Goal: Check status: Check status

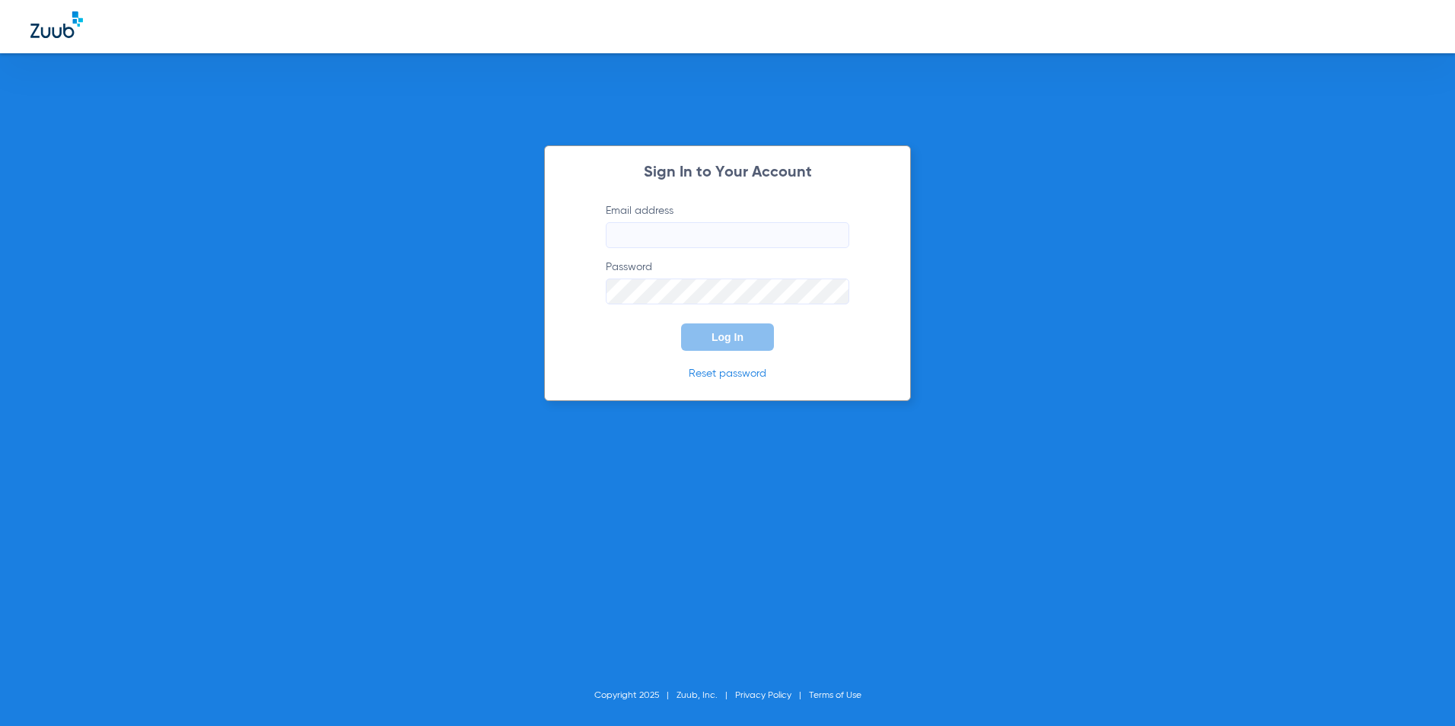
type input "[EMAIL_ADDRESS][DOMAIN_NAME]"
click at [713, 335] on span "Log In" at bounding box center [727, 337] width 32 height 12
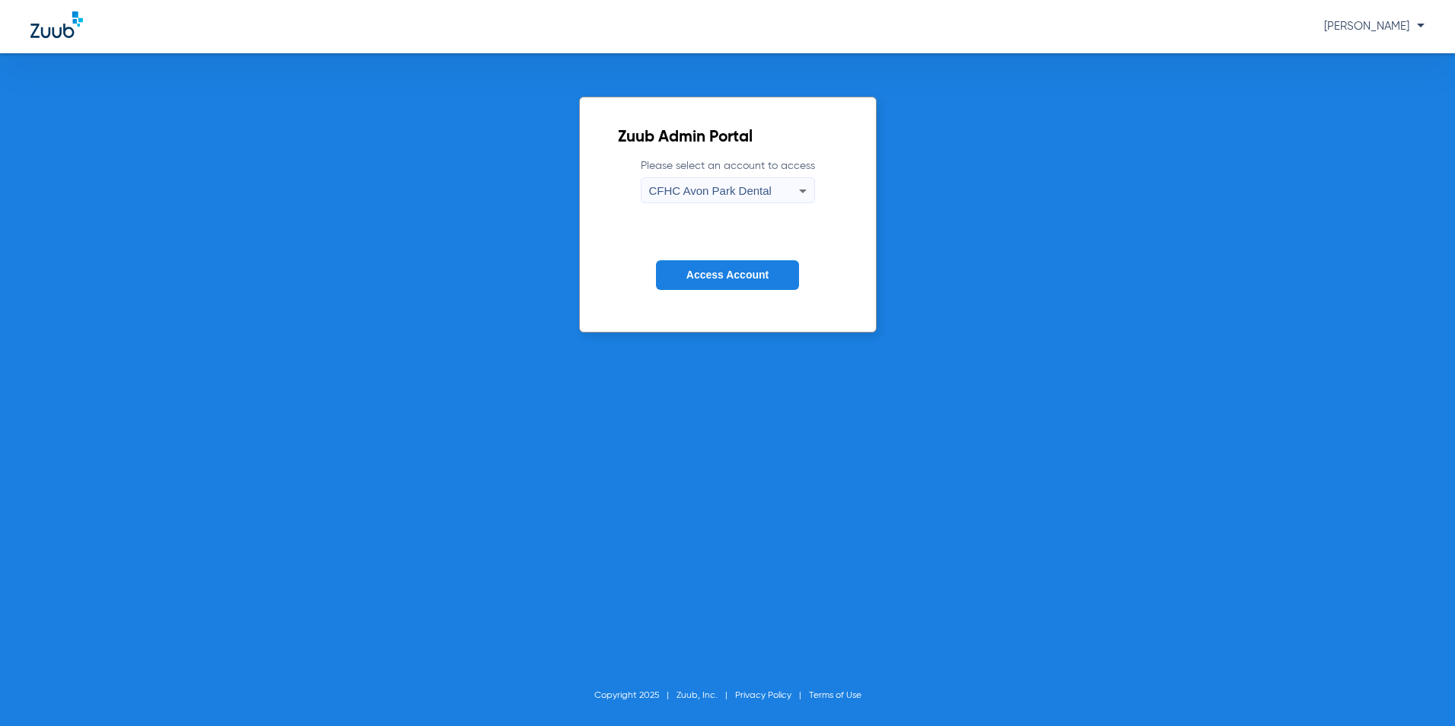
click at [741, 188] on span "CFHC Avon Park Dental" at bounding box center [710, 190] width 123 height 13
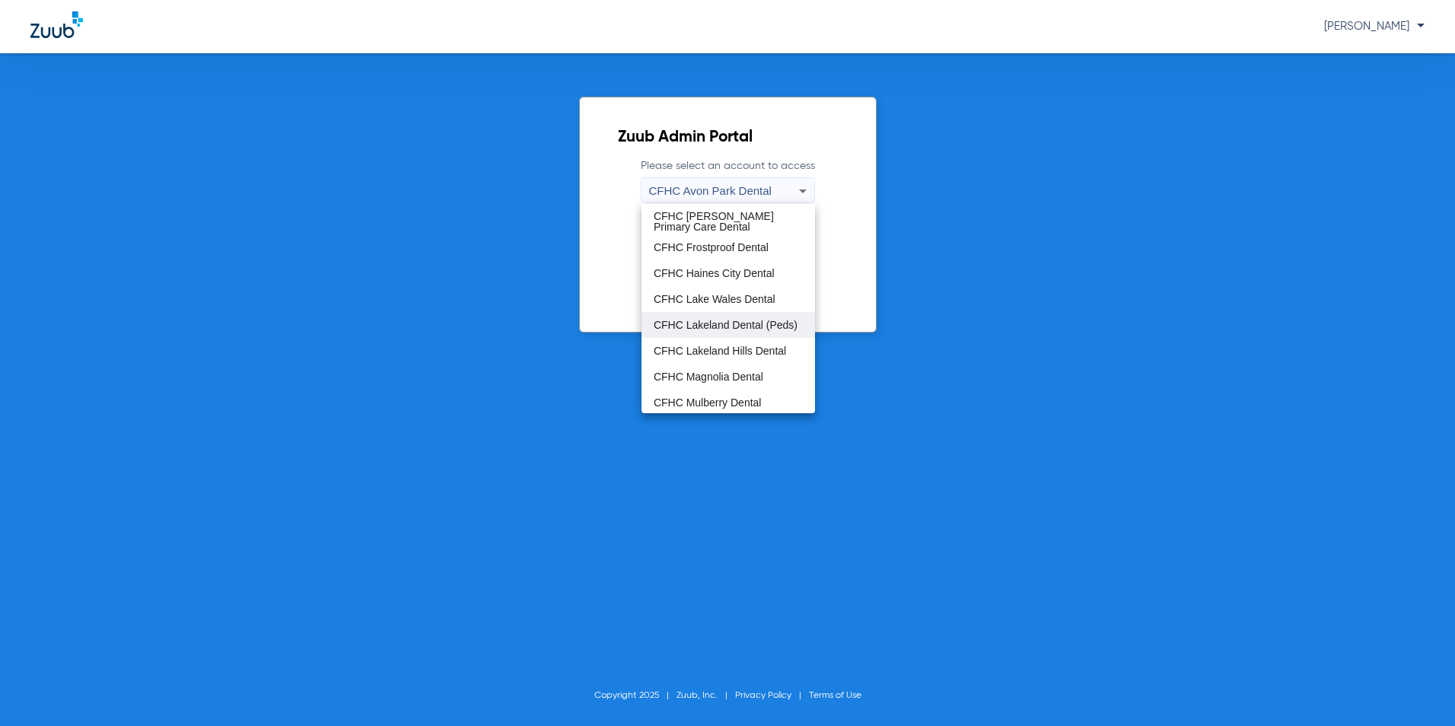
scroll to position [101, 0]
click at [694, 371] on span "CFHC Wauchula Primary Care Dental" at bounding box center [728, 374] width 149 height 21
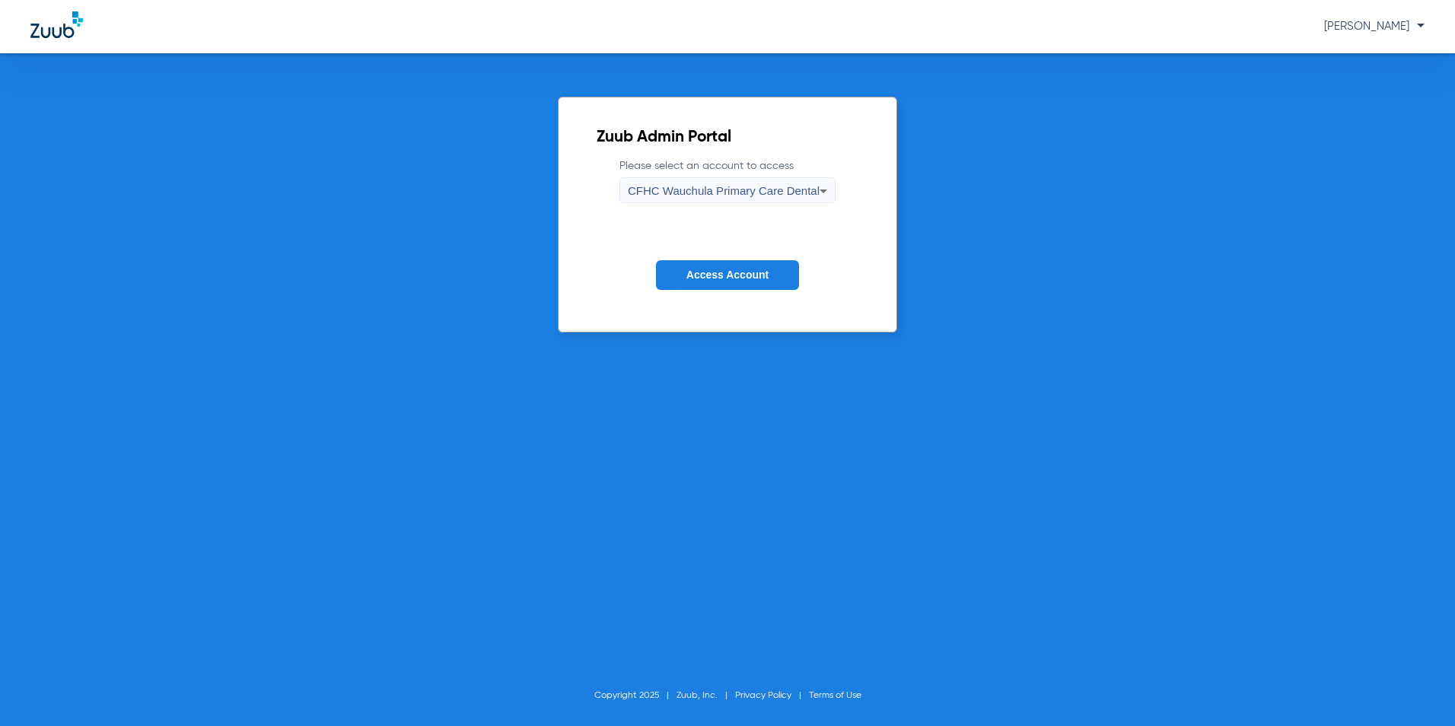
click at [753, 267] on button "Access Account" at bounding box center [727, 275] width 143 height 30
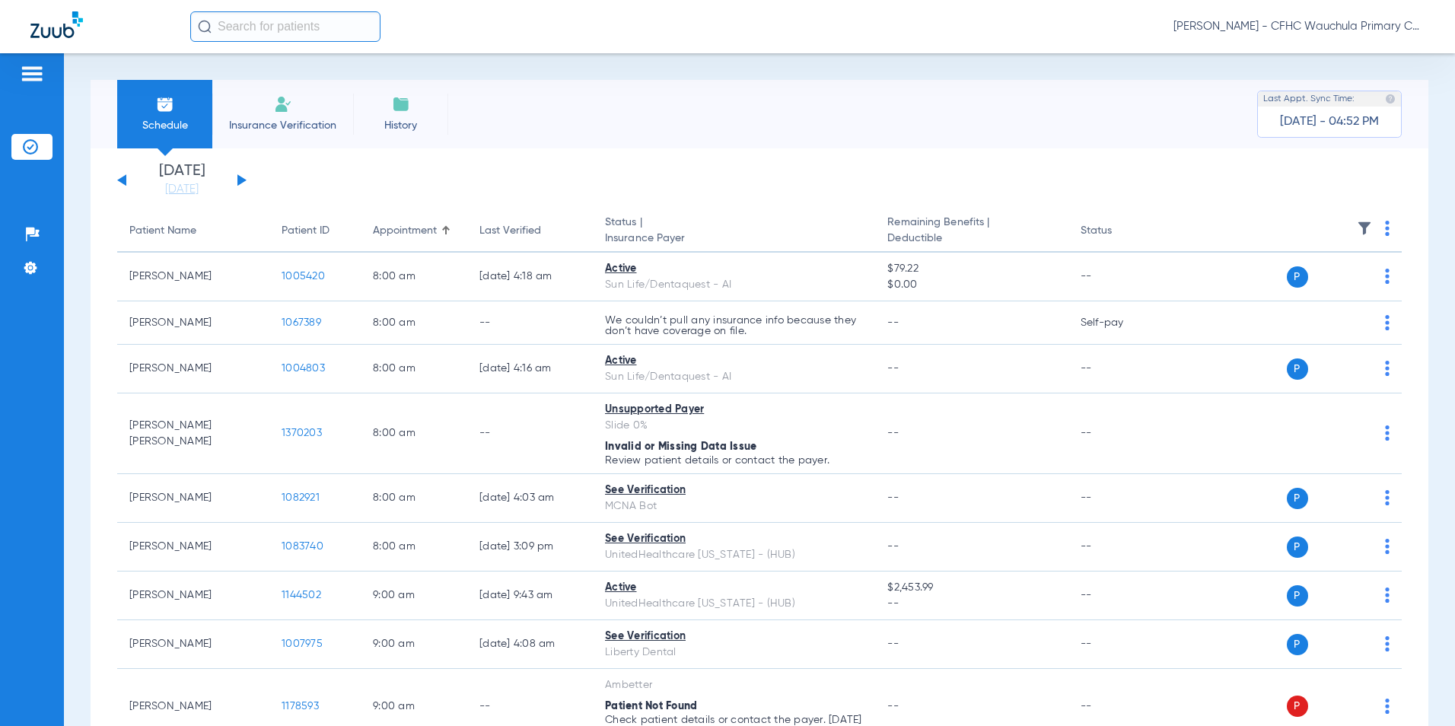
click at [237, 180] on button at bounding box center [241, 179] width 9 height 11
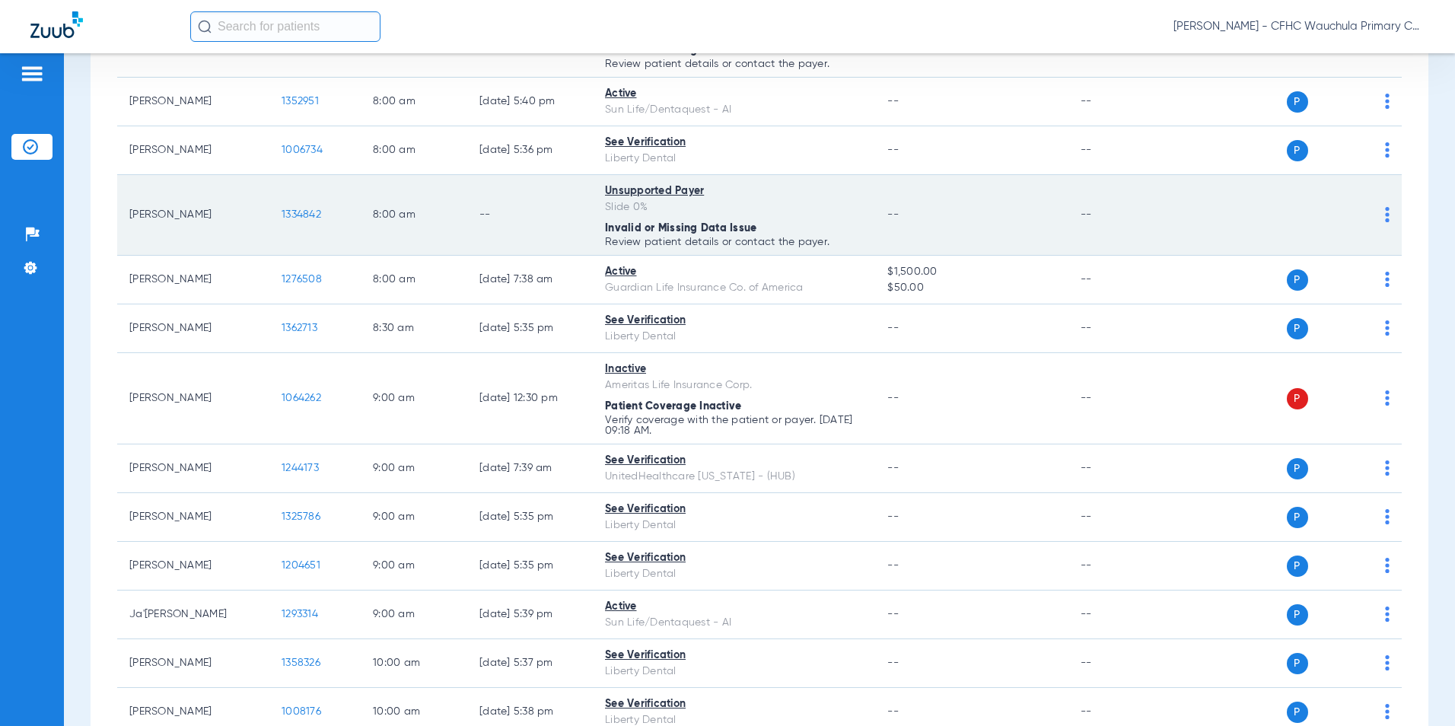
scroll to position [380, 0]
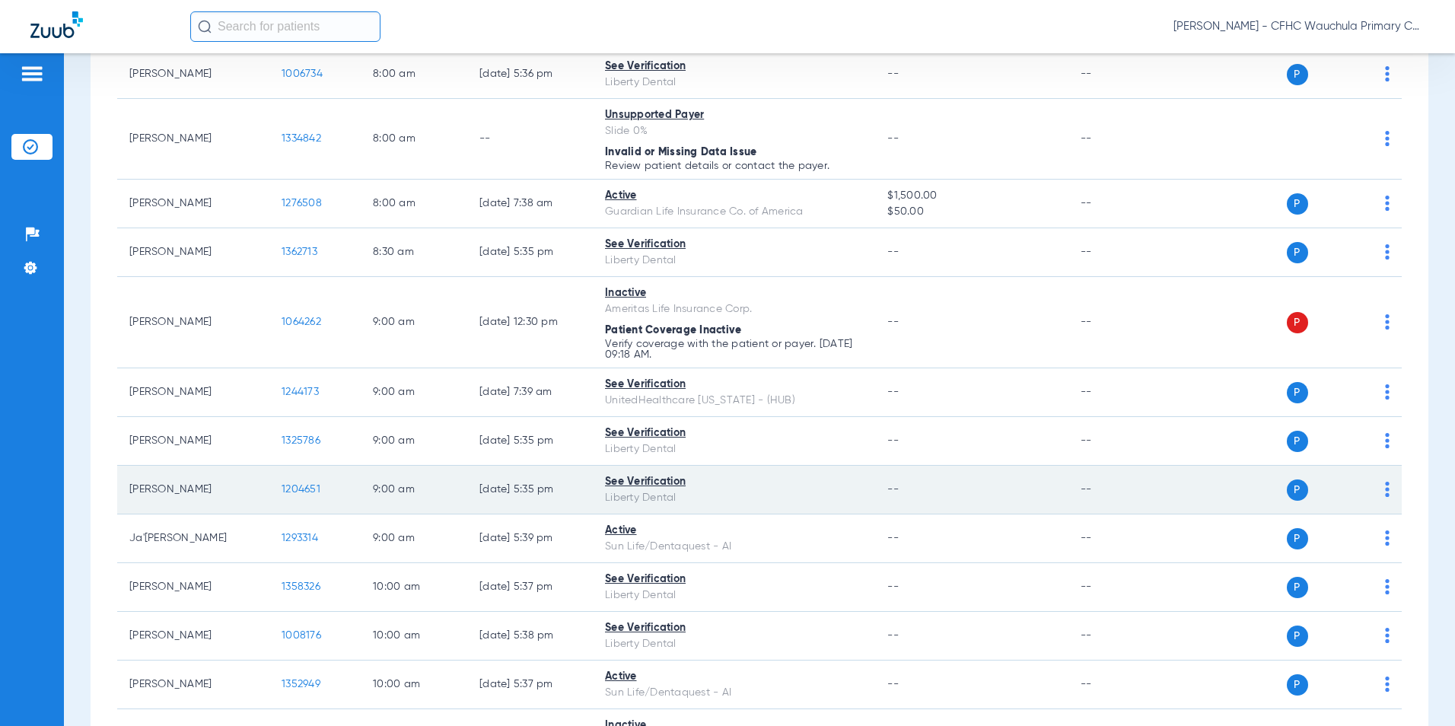
click at [295, 489] on span "1204651" at bounding box center [301, 489] width 39 height 11
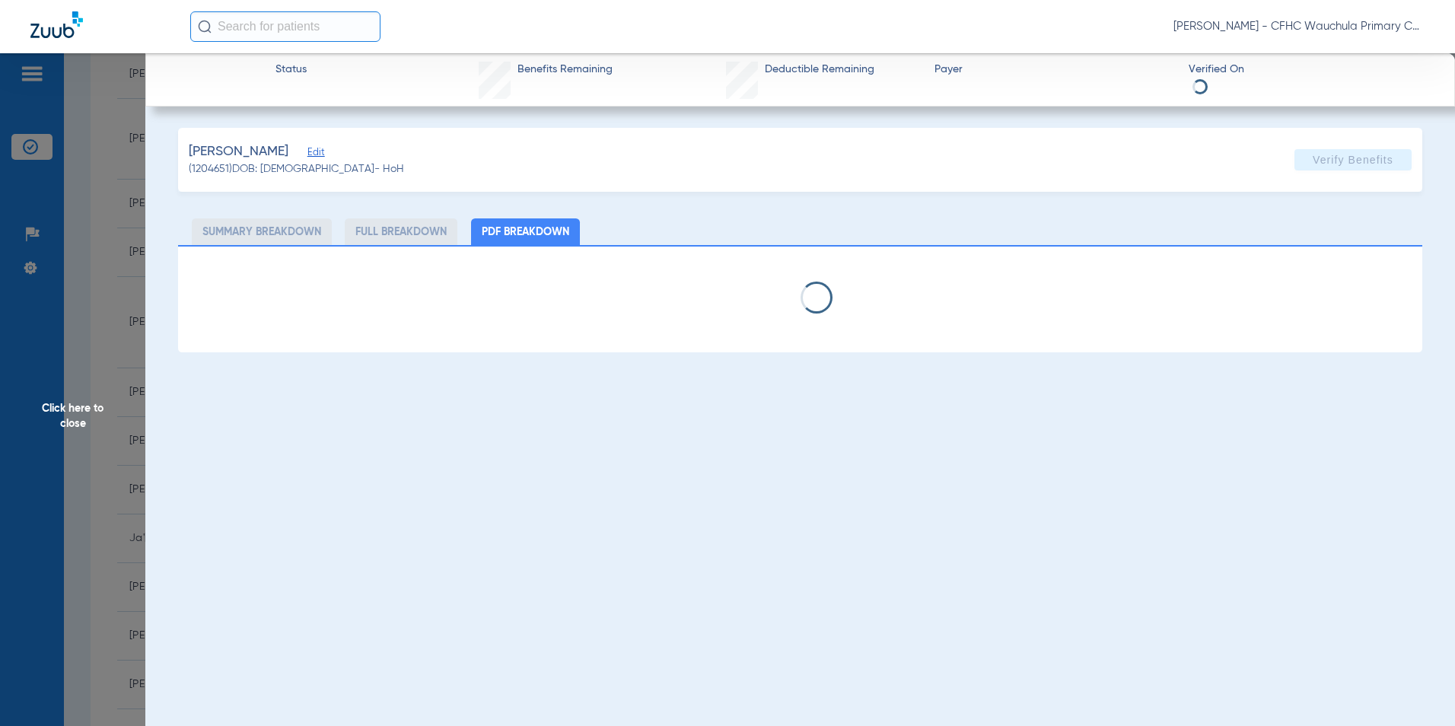
select select "page-width"
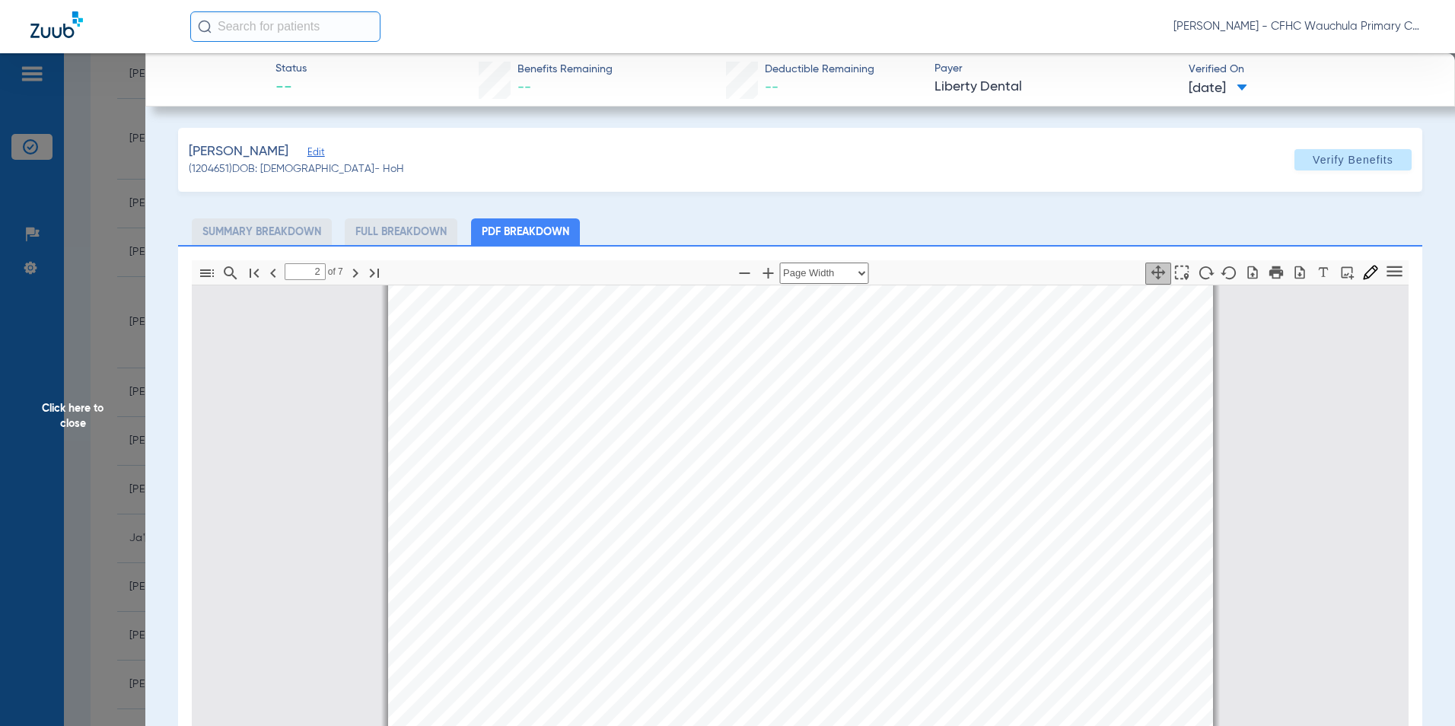
scroll to position [845, 0]
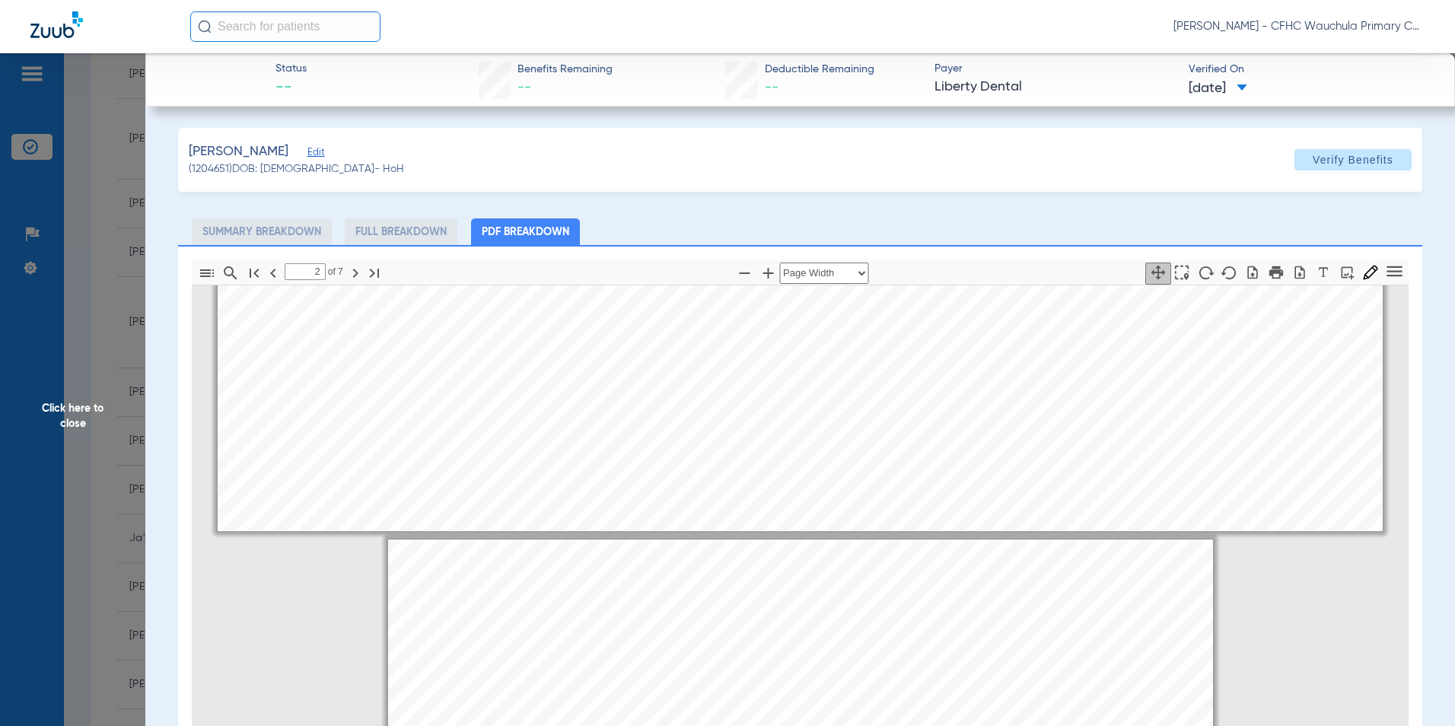
type input "1"
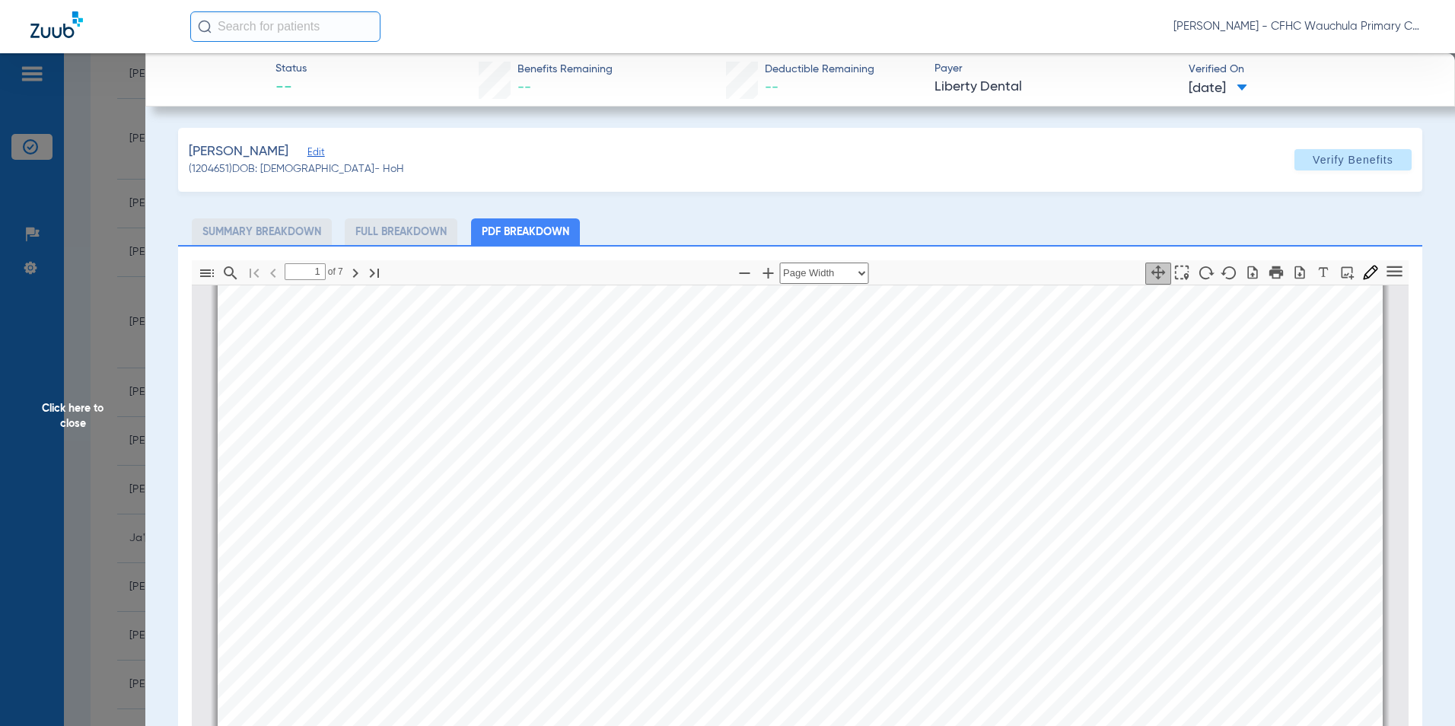
scroll to position [312, 0]
click at [1294, 269] on icon "button" at bounding box center [1299, 272] width 15 height 15
click at [73, 413] on span "Click here to close" at bounding box center [72, 416] width 145 height 726
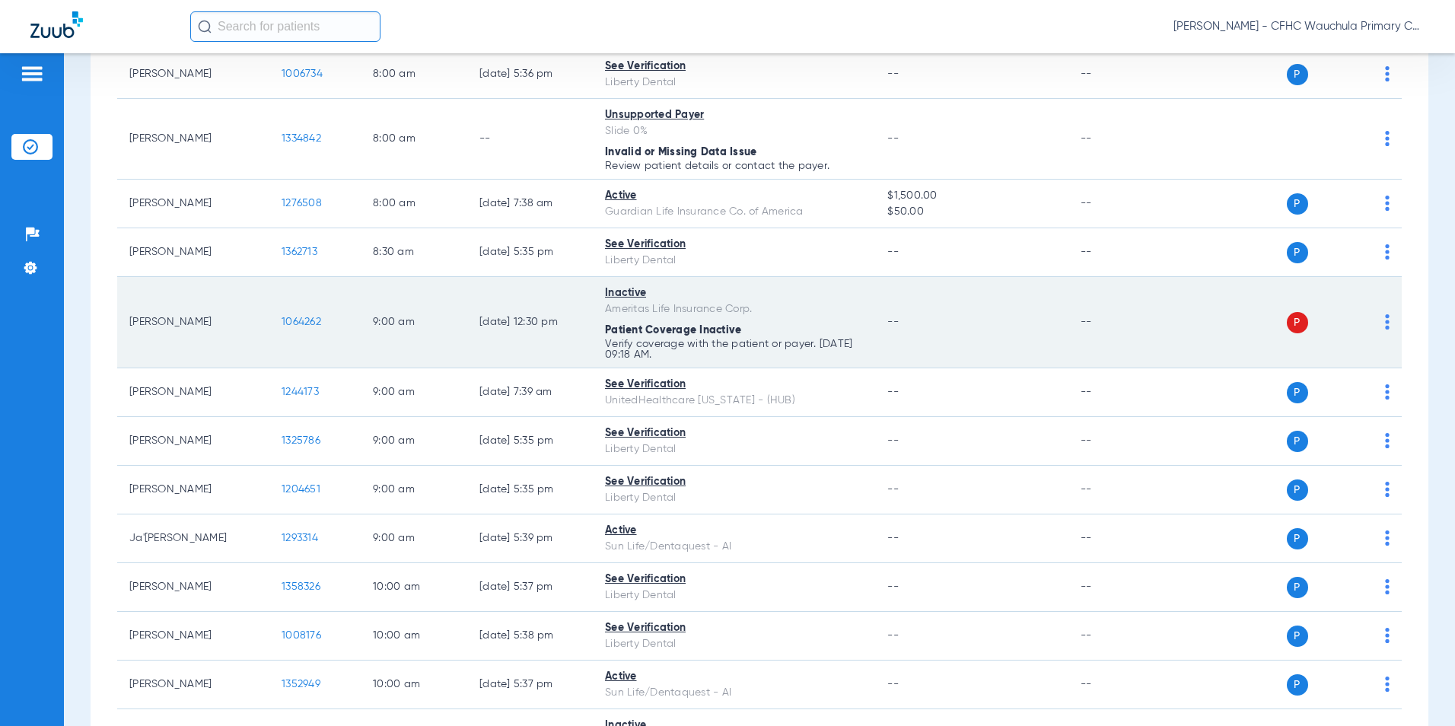
click at [304, 315] on td "1064262" at bounding box center [314, 322] width 91 height 91
click at [308, 325] on span "1064262" at bounding box center [302, 322] width 40 height 11
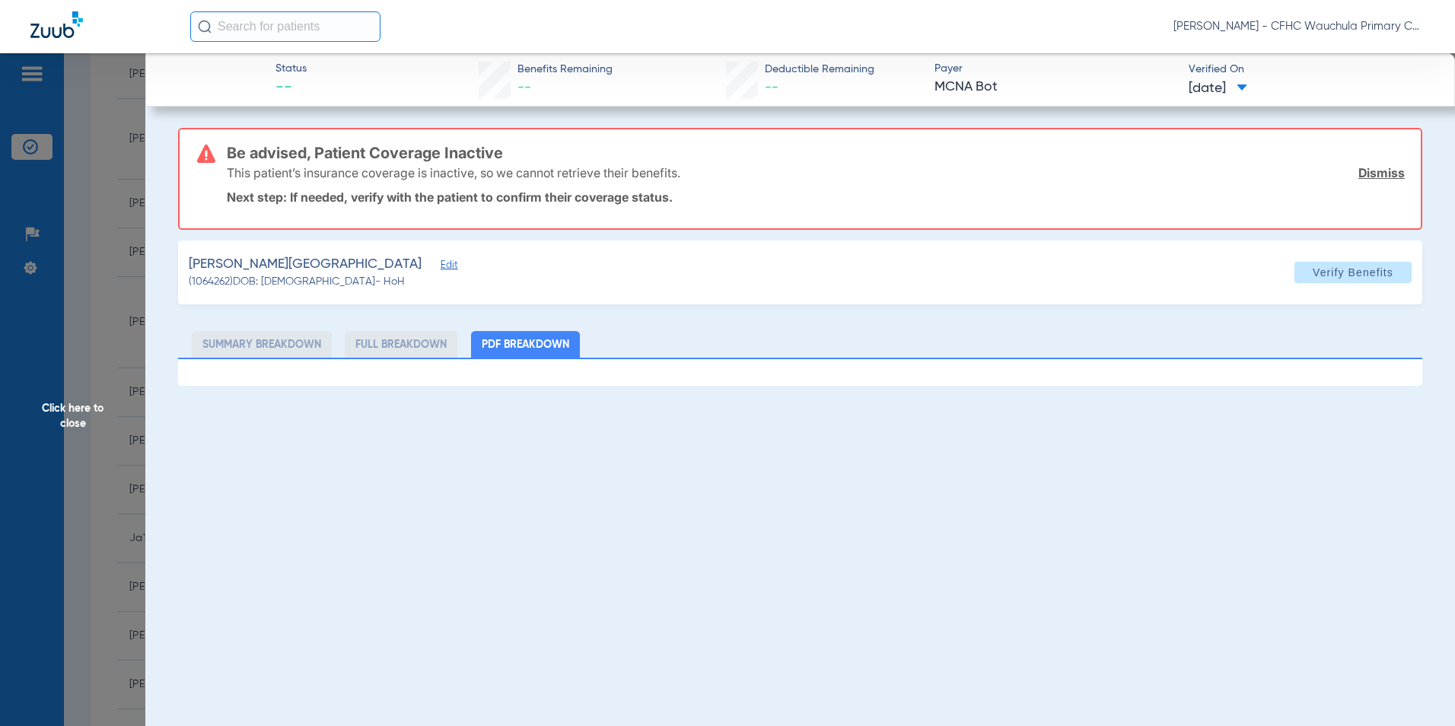
click at [1247, 85] on span "[DATE]" at bounding box center [1218, 88] width 59 height 19
drag, startPoint x: 1235, startPoint y: 153, endPoint x: 1198, endPoint y: 167, distance: 39.3
click at [1235, 152] on label "[DATE] 12:30PM" at bounding box center [1248, 150] width 119 height 30
click at [59, 399] on span "Click here to close" at bounding box center [72, 416] width 145 height 726
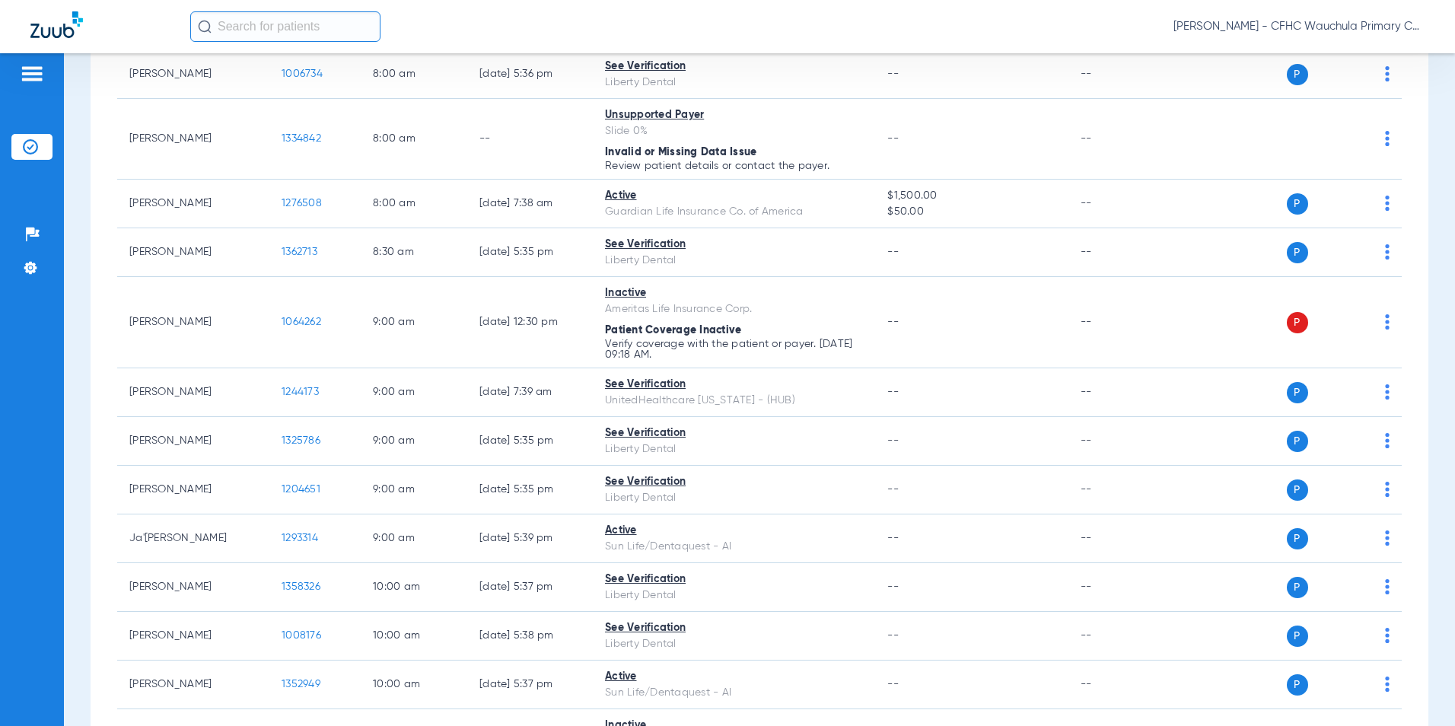
scroll to position [0, 0]
